Goal: Information Seeking & Learning: Learn about a topic

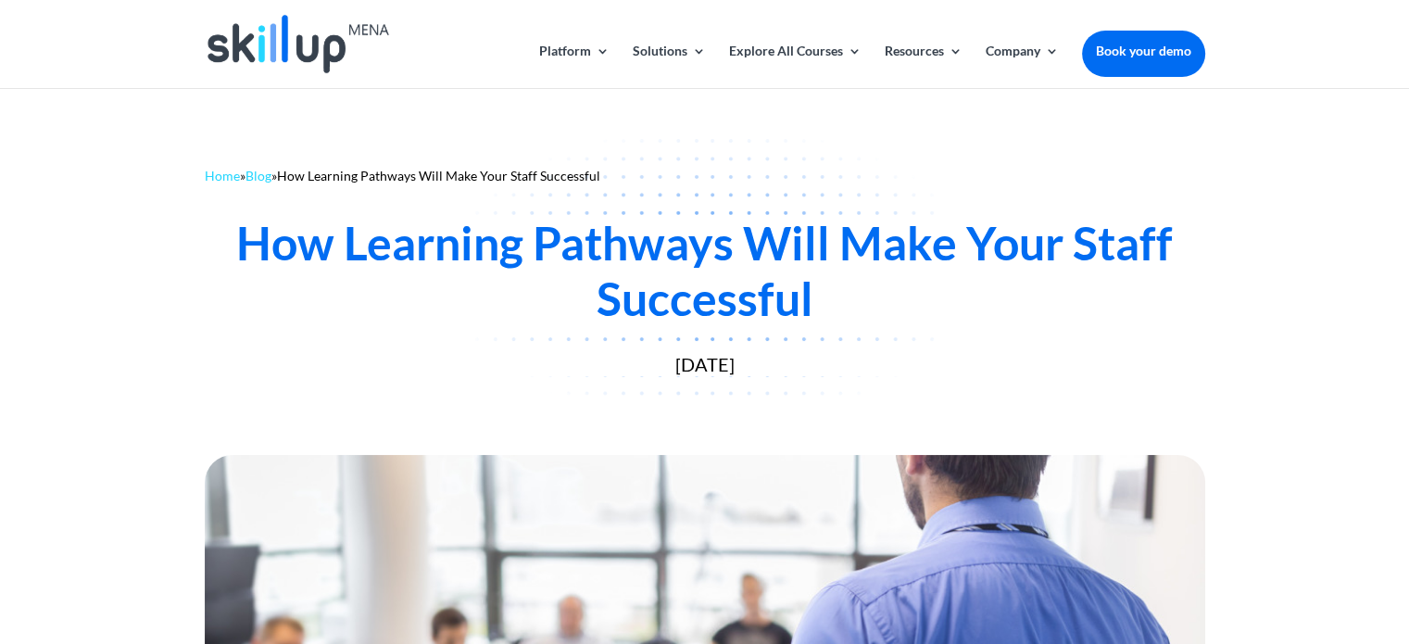
click at [363, 252] on div "How Learning Pathways Will Make Your Staff Successful" at bounding box center [705, 270] width 1000 height 111
click at [340, 262] on div "How Learning Pathways Will Make Your Staff Successful" at bounding box center [705, 270] width 1000 height 111
click at [379, 262] on div "How Learning Pathways Will Make Your Staff Successful" at bounding box center [705, 270] width 1000 height 111
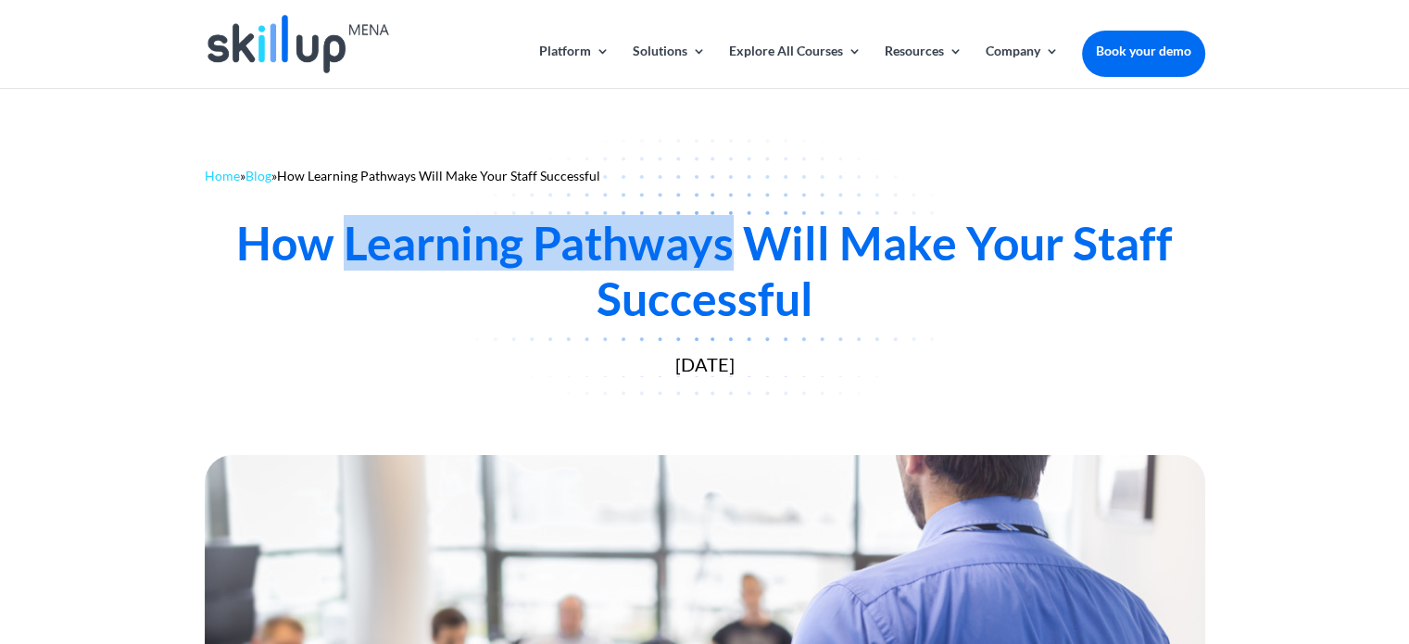
drag, startPoint x: 379, startPoint y: 262, endPoint x: 598, endPoint y: 231, distance: 221.8
click at [601, 231] on div "How Learning Pathways Will Make Your Staff Successful" at bounding box center [705, 270] width 1000 height 111
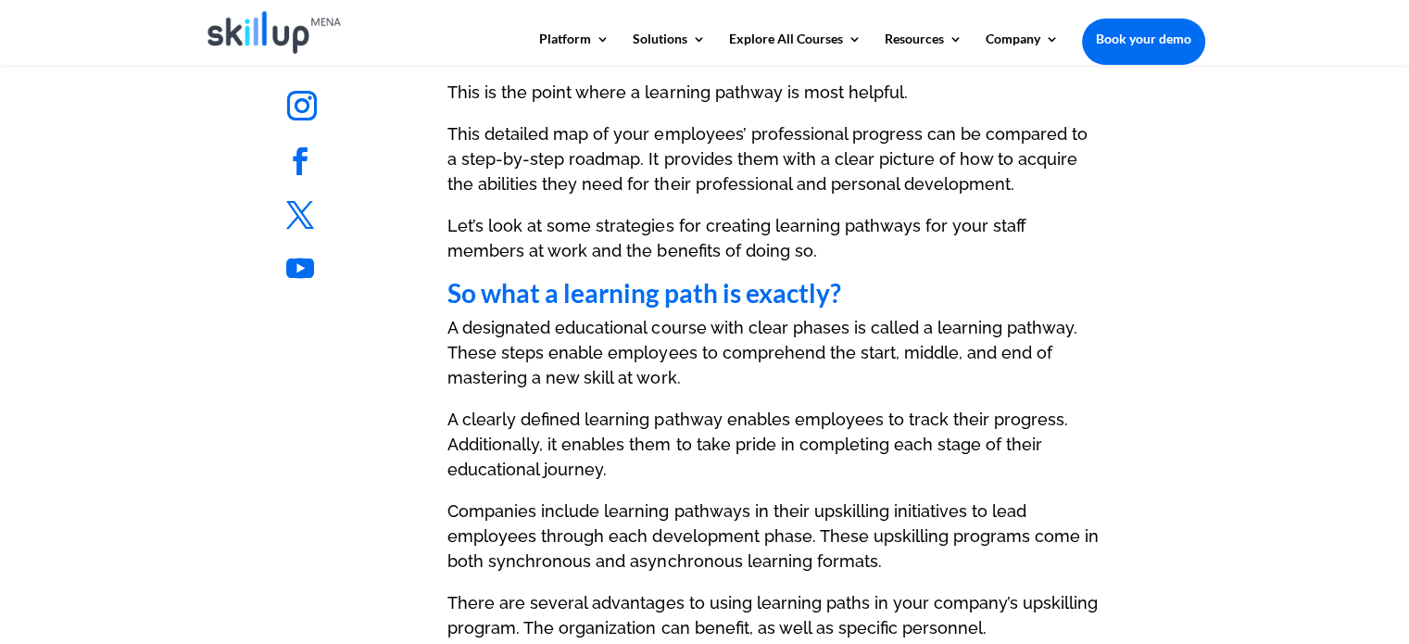
scroll to position [1111, 0]
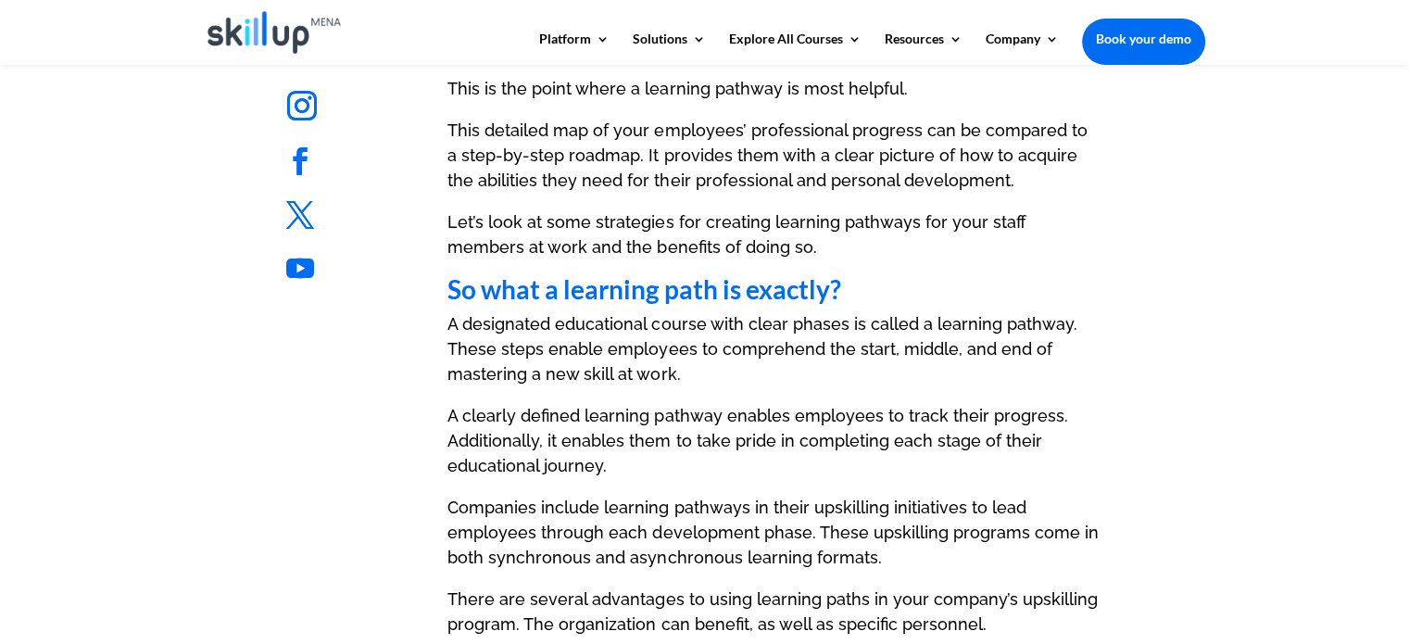
click at [621, 295] on strong "So what a learning path is exactly?" at bounding box center [643, 288] width 393 height 31
drag, startPoint x: 621, startPoint y: 295, endPoint x: 663, endPoint y: 298, distance: 42.7
click at [663, 298] on strong "So what a learning path is exactly?" at bounding box center [643, 288] width 393 height 31
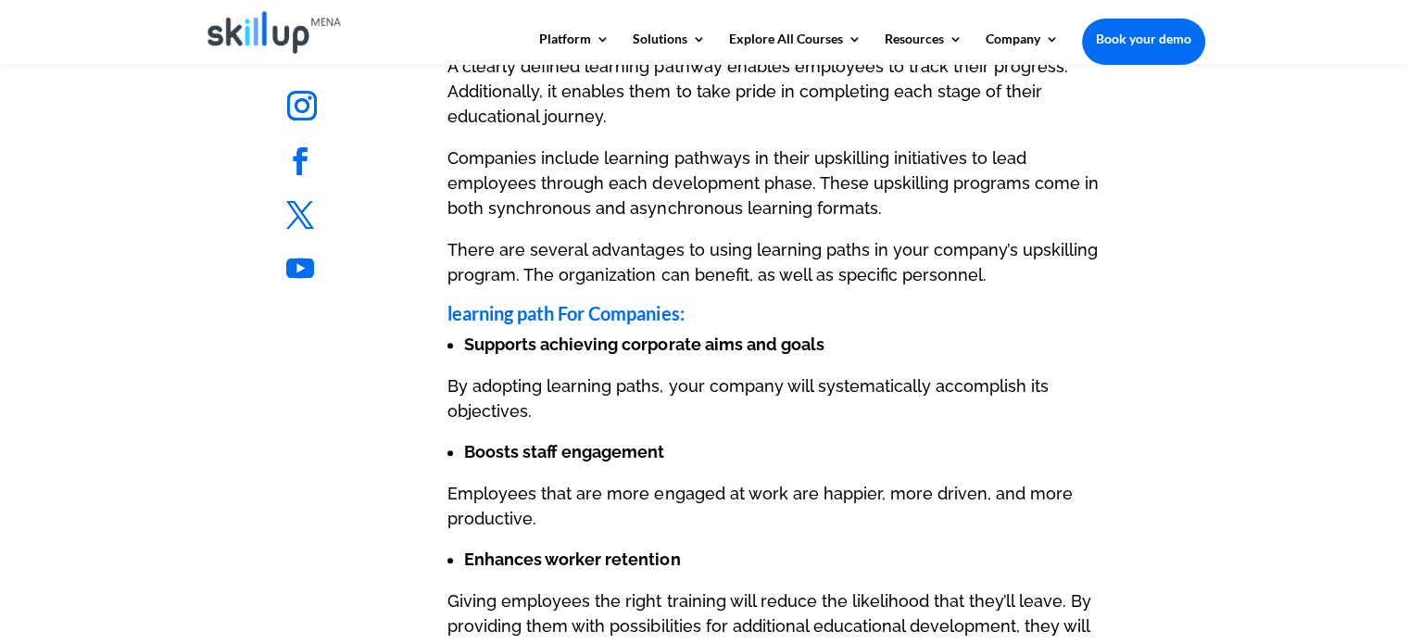
scroll to position [1575, 0]
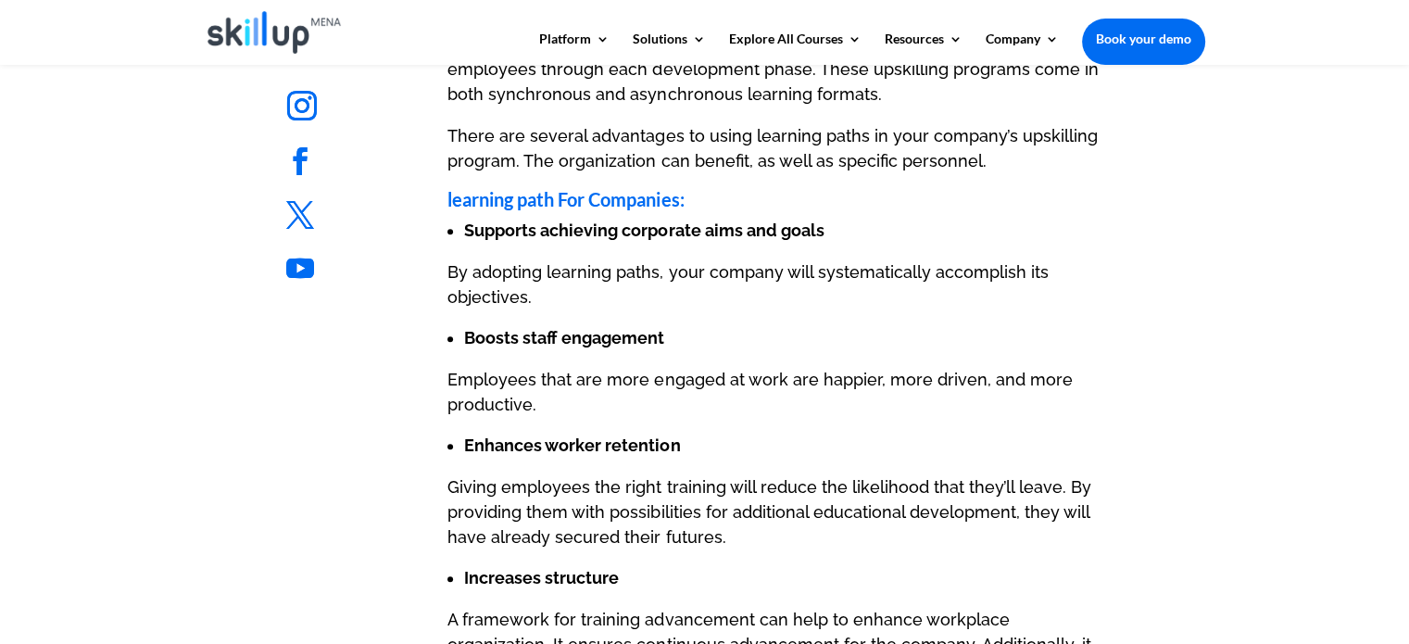
click at [490, 188] on strong "learning path For Companies:" at bounding box center [565, 199] width 236 height 22
click at [471, 199] on strong "learning path For Companies:" at bounding box center [565, 199] width 236 height 22
drag, startPoint x: 471, startPoint y: 199, endPoint x: 542, endPoint y: 203, distance: 71.4
click at [542, 203] on strong "learning path For Companies:" at bounding box center [565, 199] width 236 height 22
copy strong "learning path"
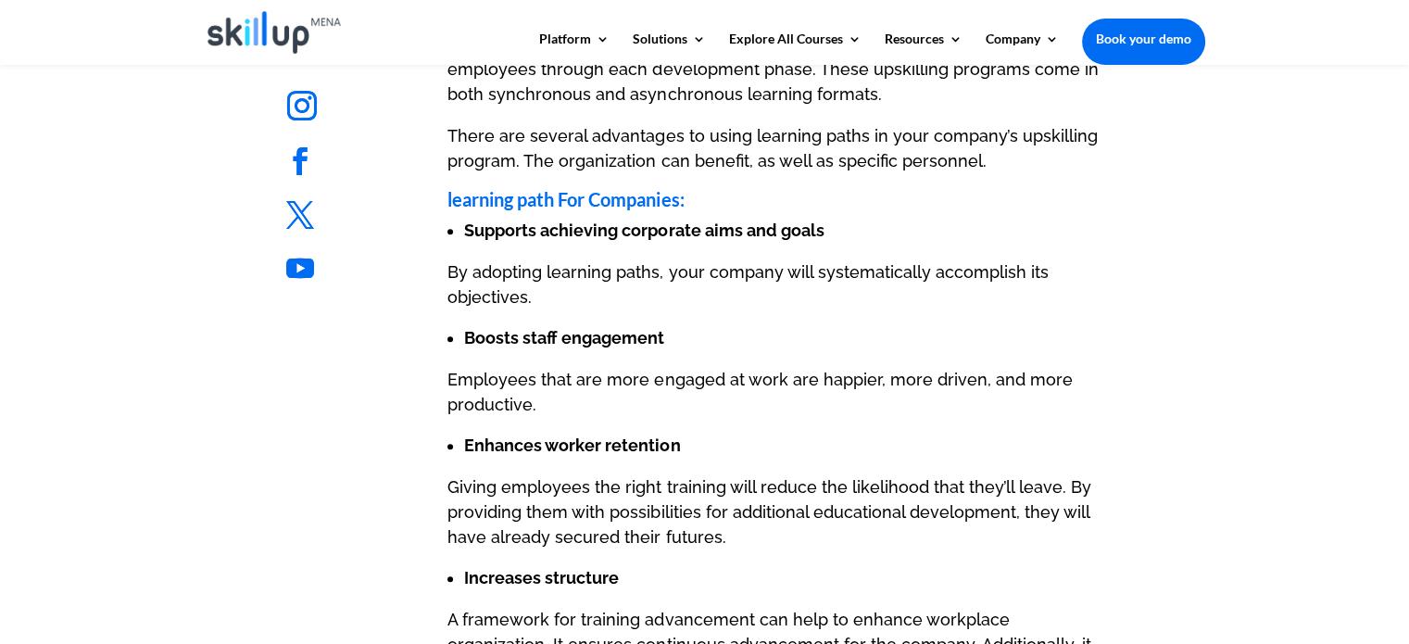
click at [643, 197] on strong "learning path For Companies:" at bounding box center [565, 199] width 236 height 22
drag, startPoint x: 643, startPoint y: 197, endPoint x: 478, endPoint y: 192, distance: 165.0
click at [478, 192] on strong "learning path For Companies:" at bounding box center [565, 199] width 236 height 22
copy strong "learning path For Companies"
